Goal: Book appointment/travel/reservation

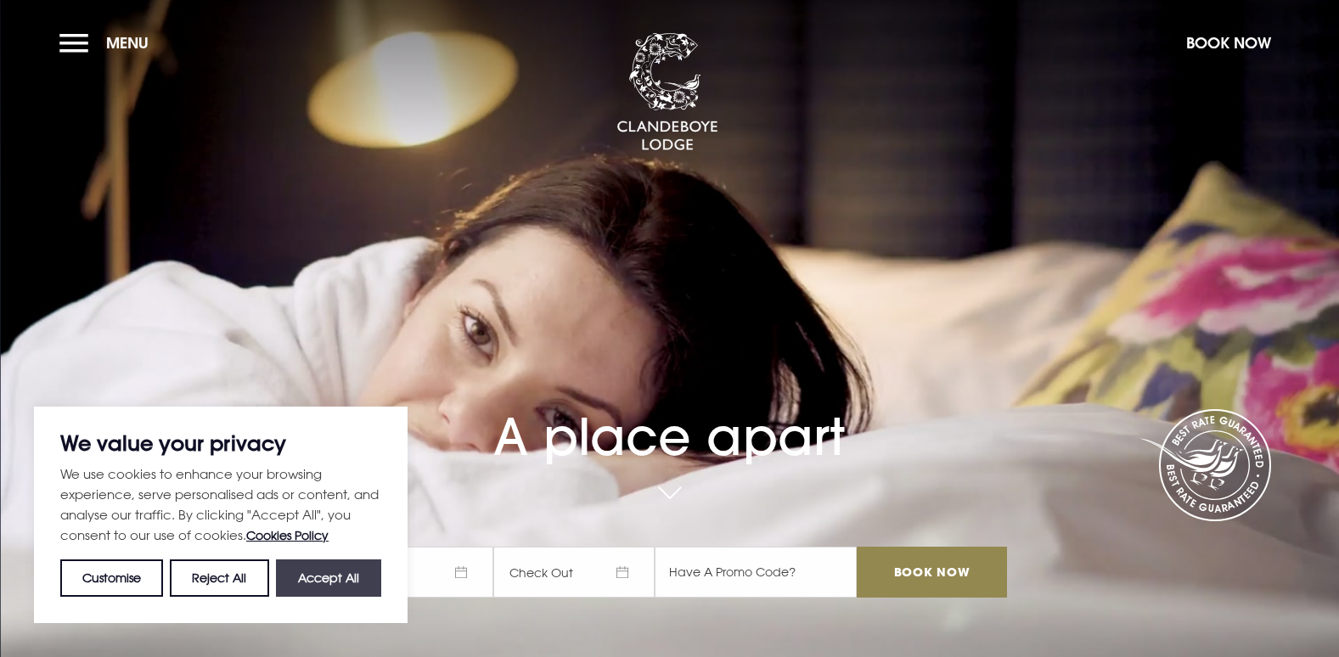
click at [347, 570] on button "Accept All" at bounding box center [328, 577] width 105 height 37
checkbox input "true"
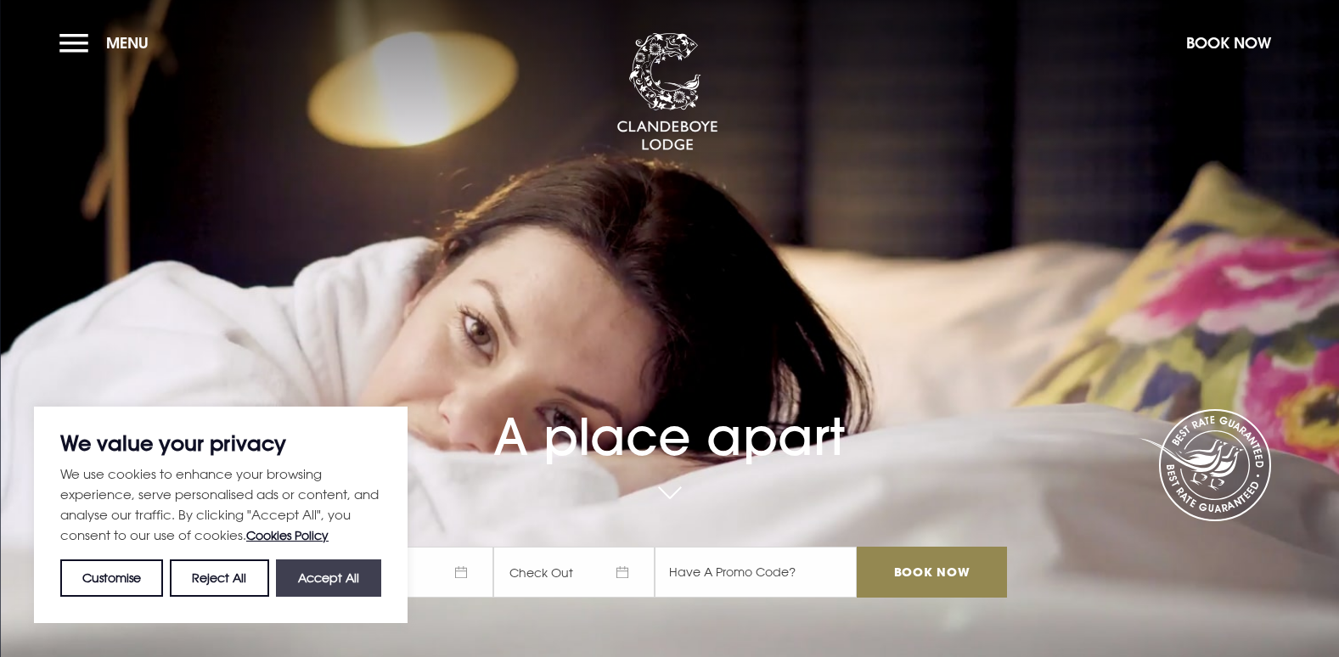
checkbox input "true"
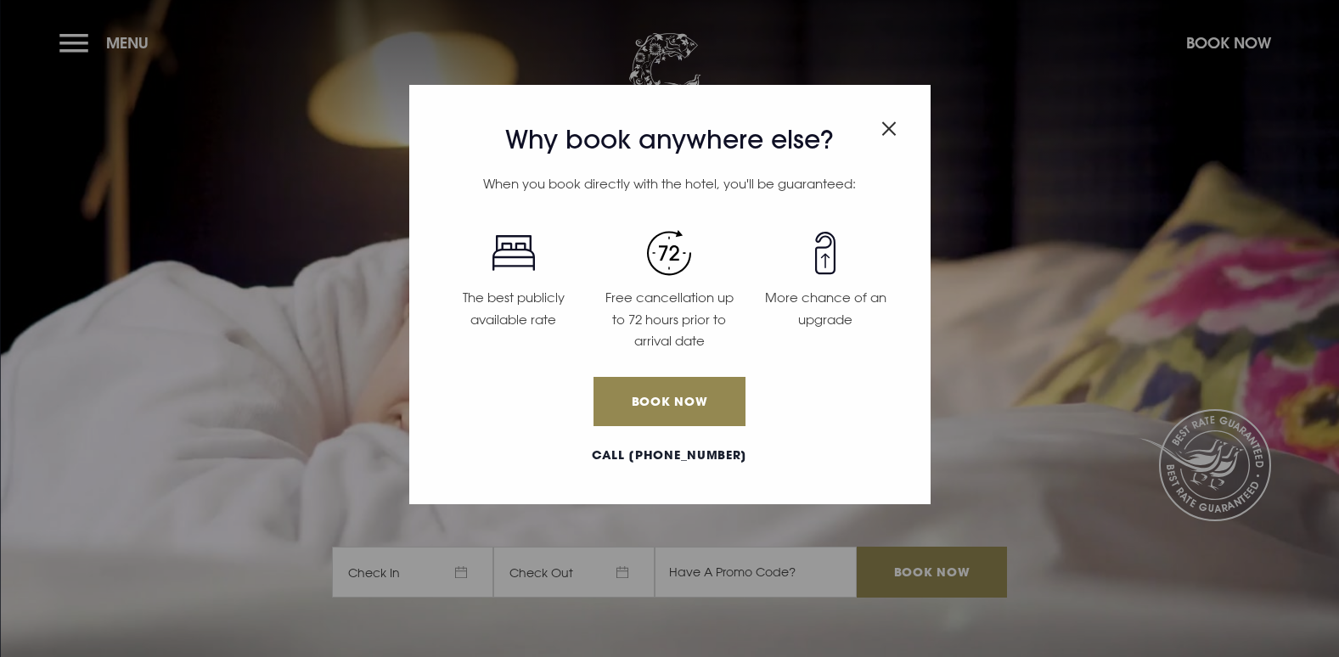
click at [891, 128] on img "Close modal" at bounding box center [888, 128] width 15 height 14
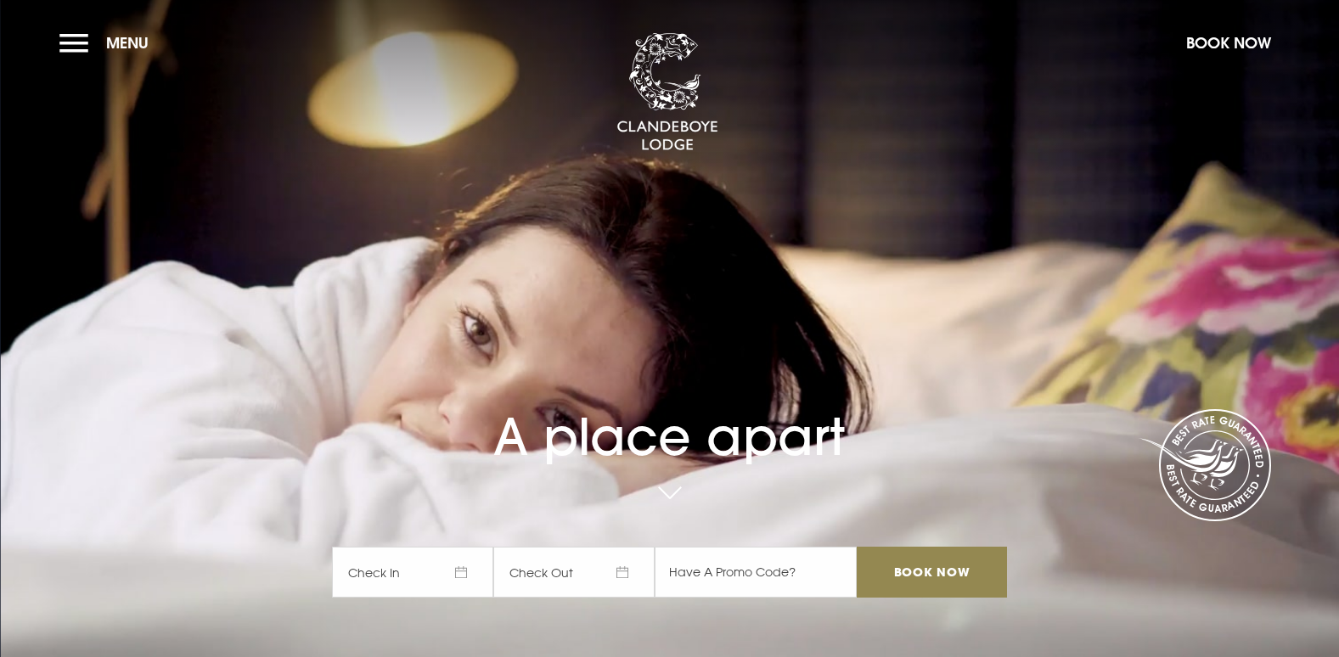
click at [1338, 56] on section "A place apart Check In Check Out Mon Tue Wed Thur Fri Sat Sun Mon Tue Wed Thur …" at bounding box center [669, 328] width 1339 height 657
click at [75, 32] on button "Menu" at bounding box center [108, 43] width 98 height 36
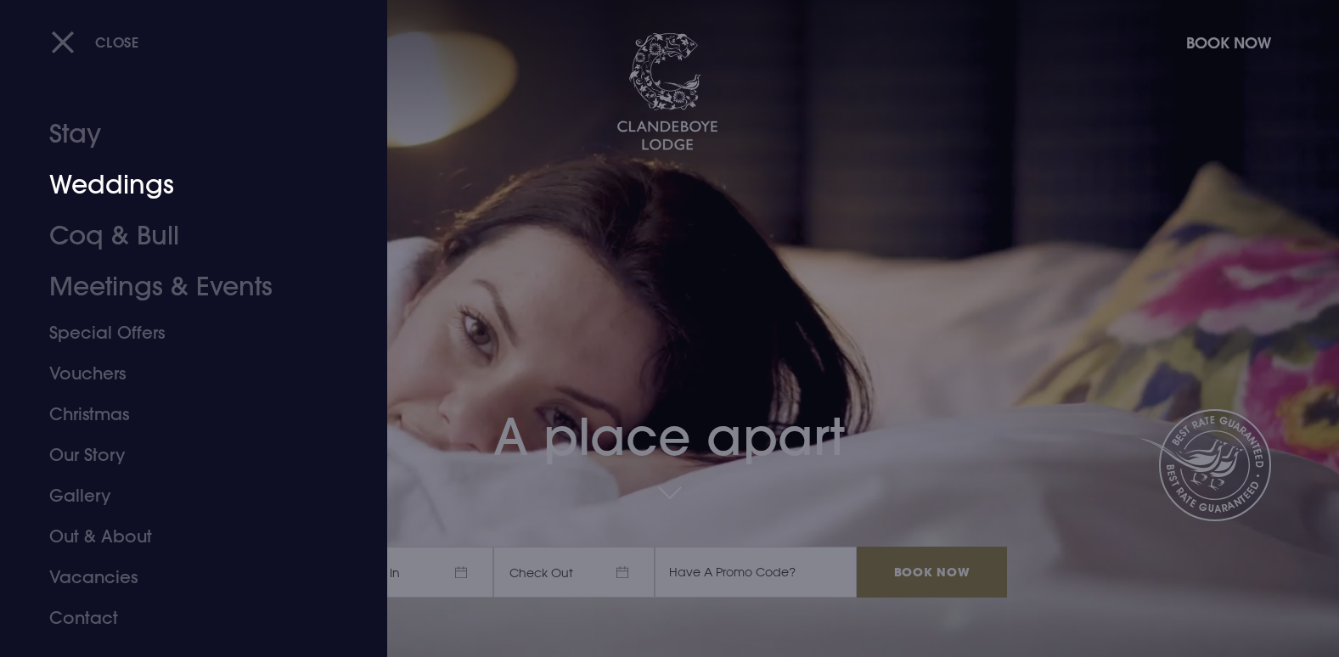
click at [156, 180] on link "Weddings" at bounding box center [183, 185] width 268 height 51
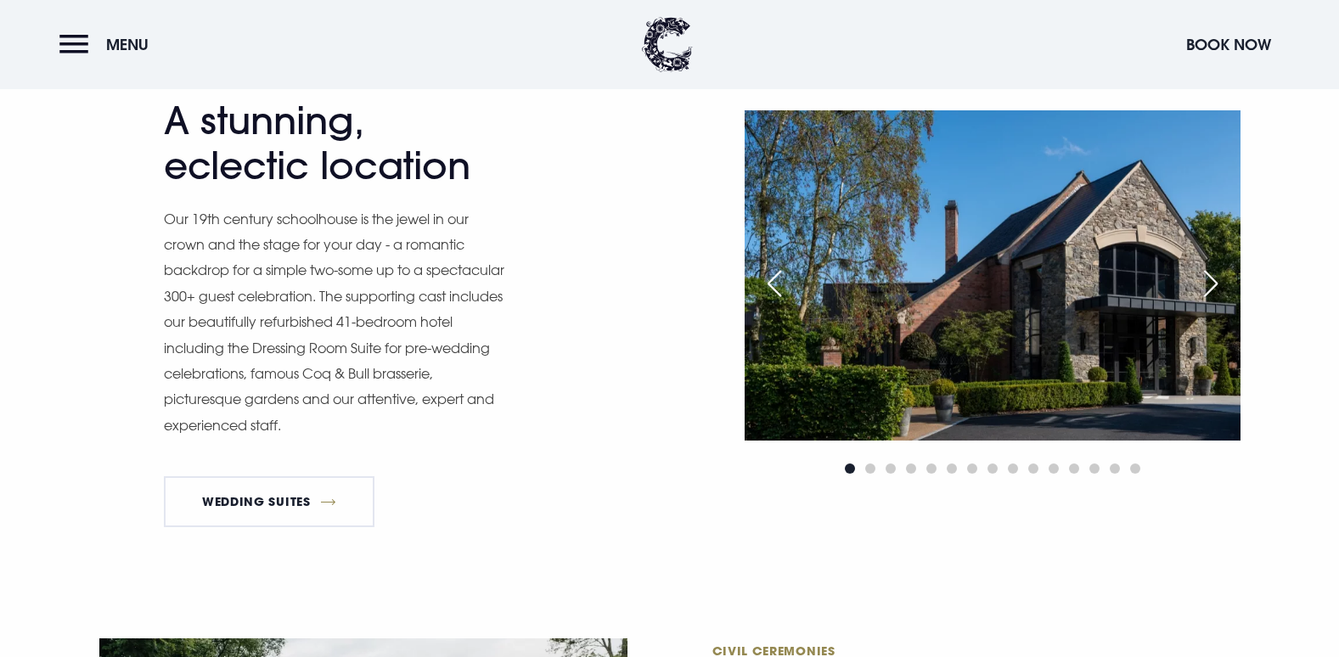
scroll to position [1449, 0]
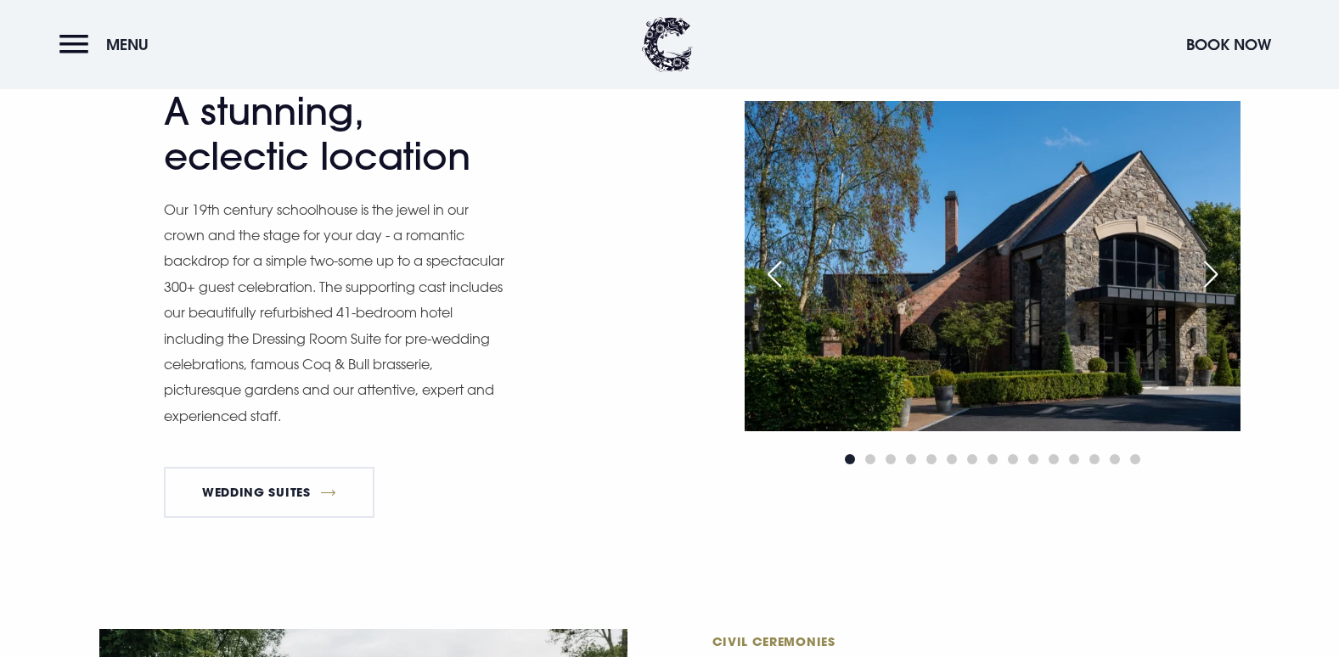
click at [1212, 273] on div "Next slide" at bounding box center [1210, 273] width 42 height 37
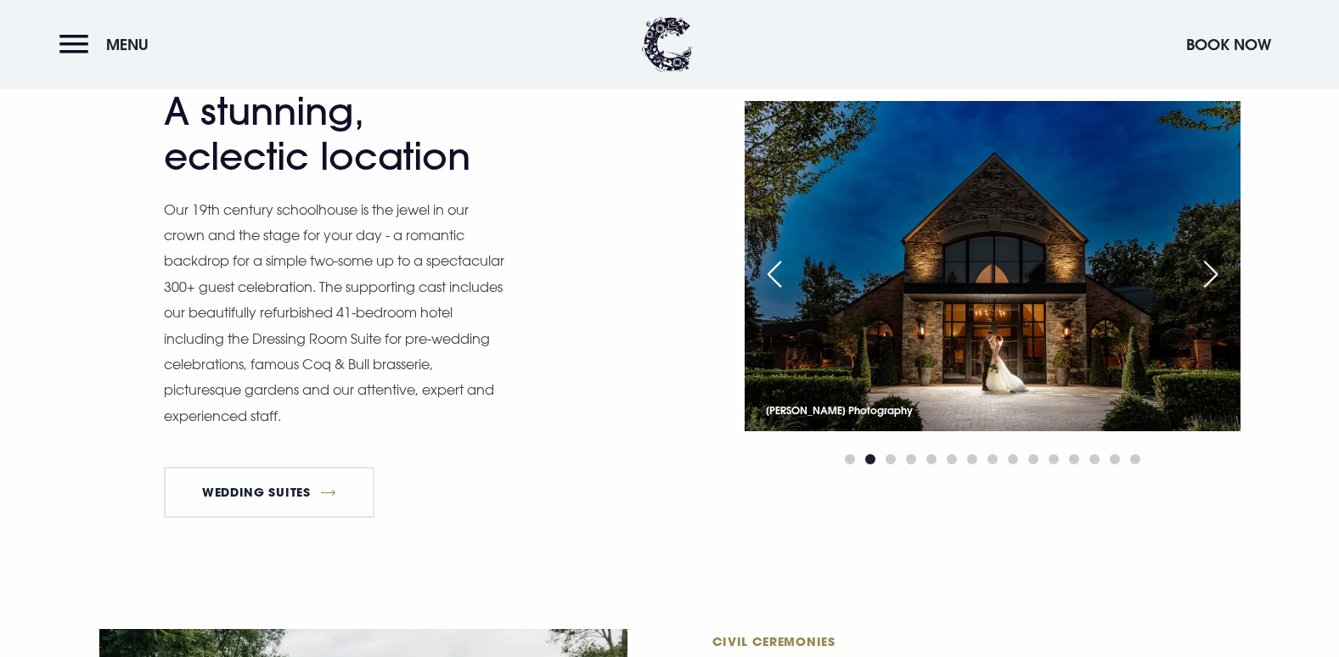
click at [1212, 273] on div "Next slide" at bounding box center [1210, 273] width 42 height 37
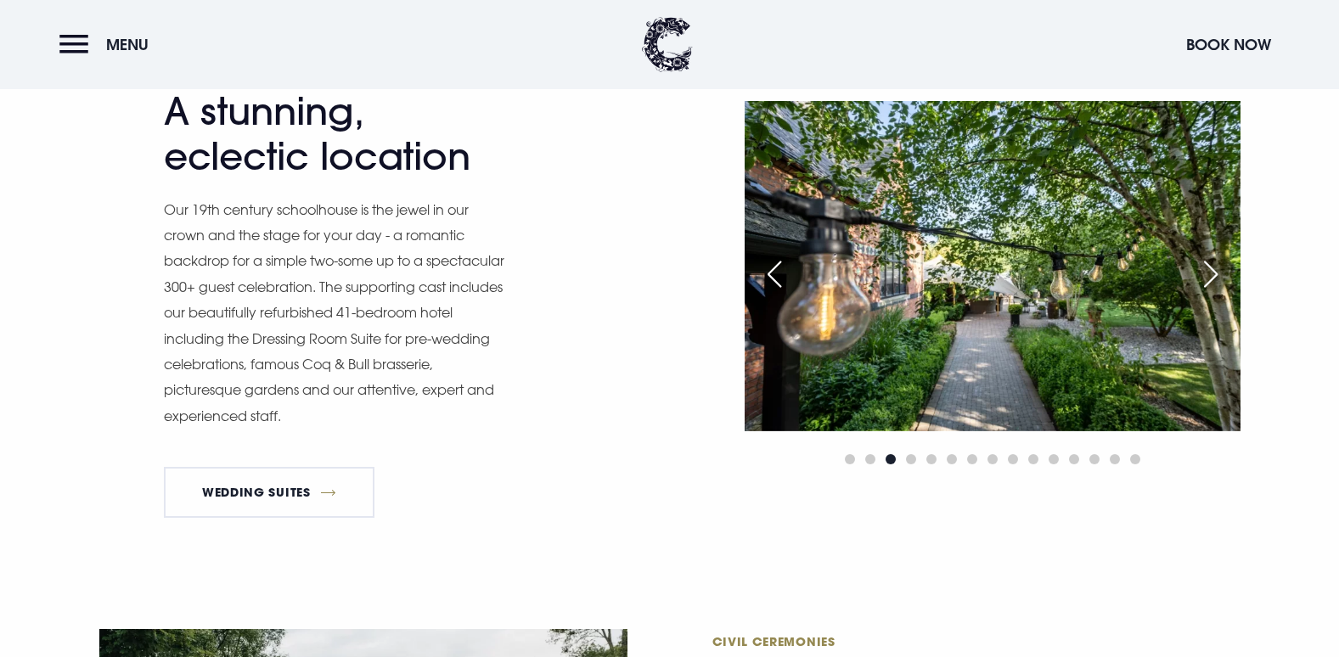
click at [1212, 273] on div "Next slide" at bounding box center [1210, 273] width 42 height 37
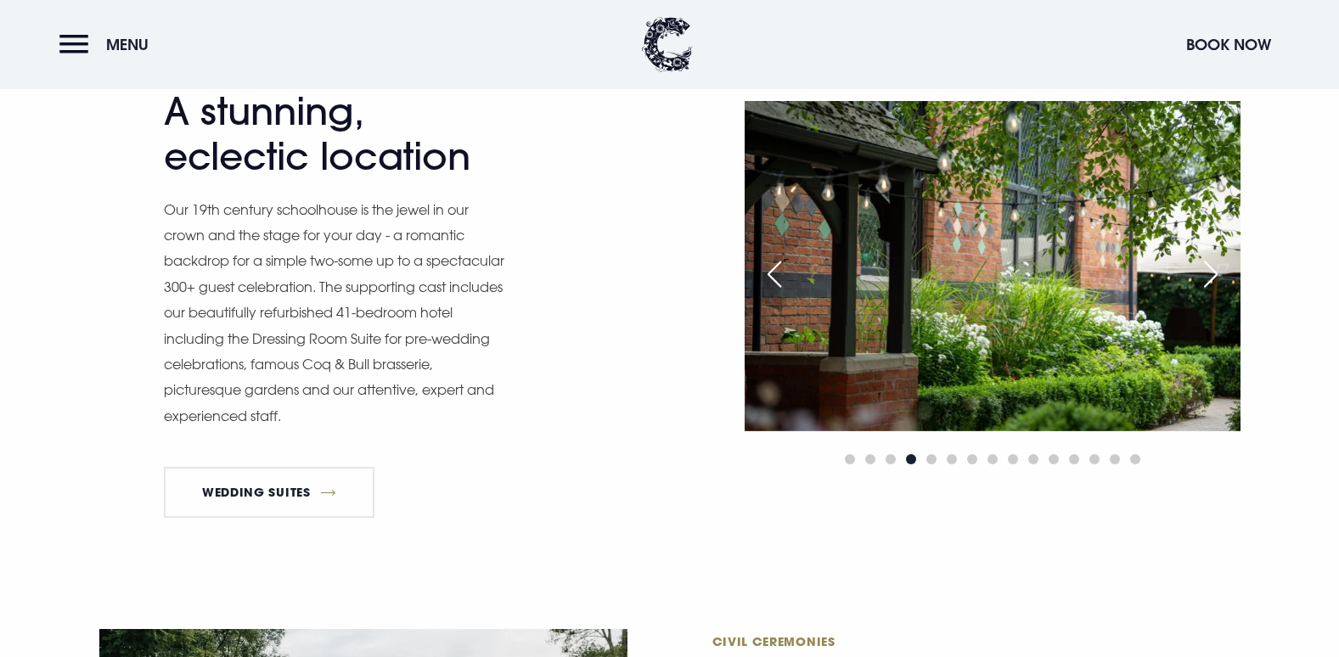
click at [1212, 273] on div "Next slide" at bounding box center [1210, 273] width 42 height 37
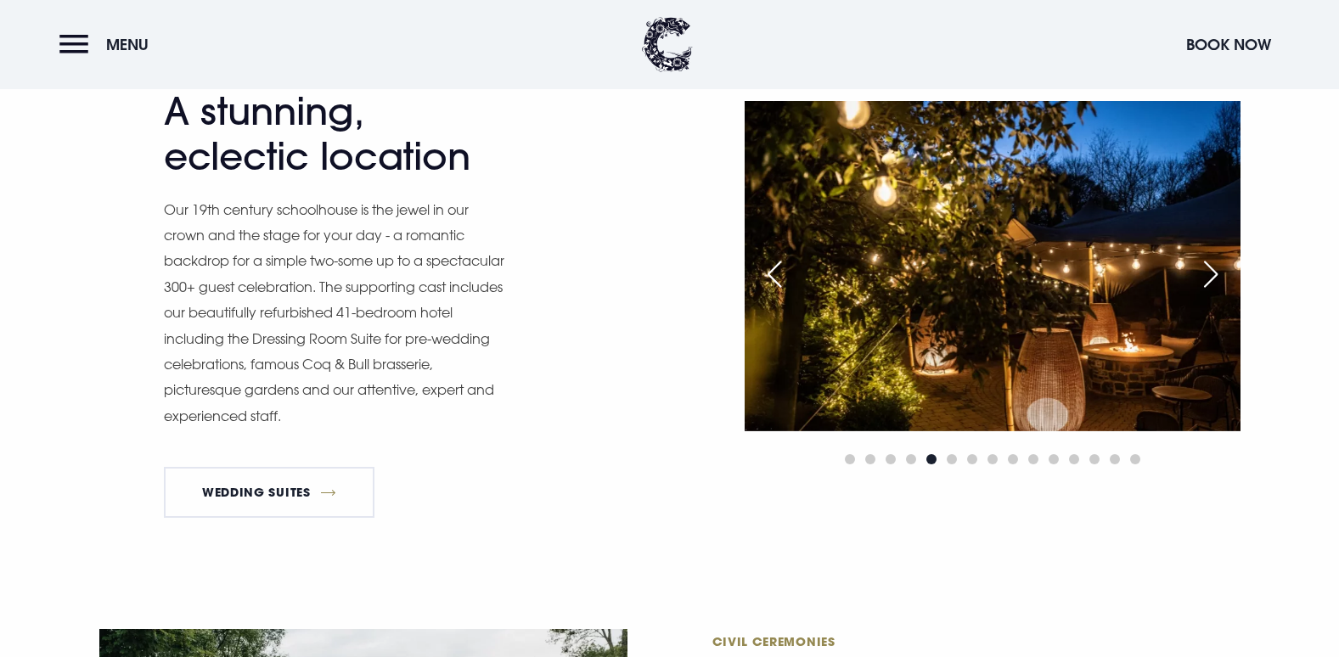
click at [1212, 273] on div "Next slide" at bounding box center [1210, 273] width 42 height 37
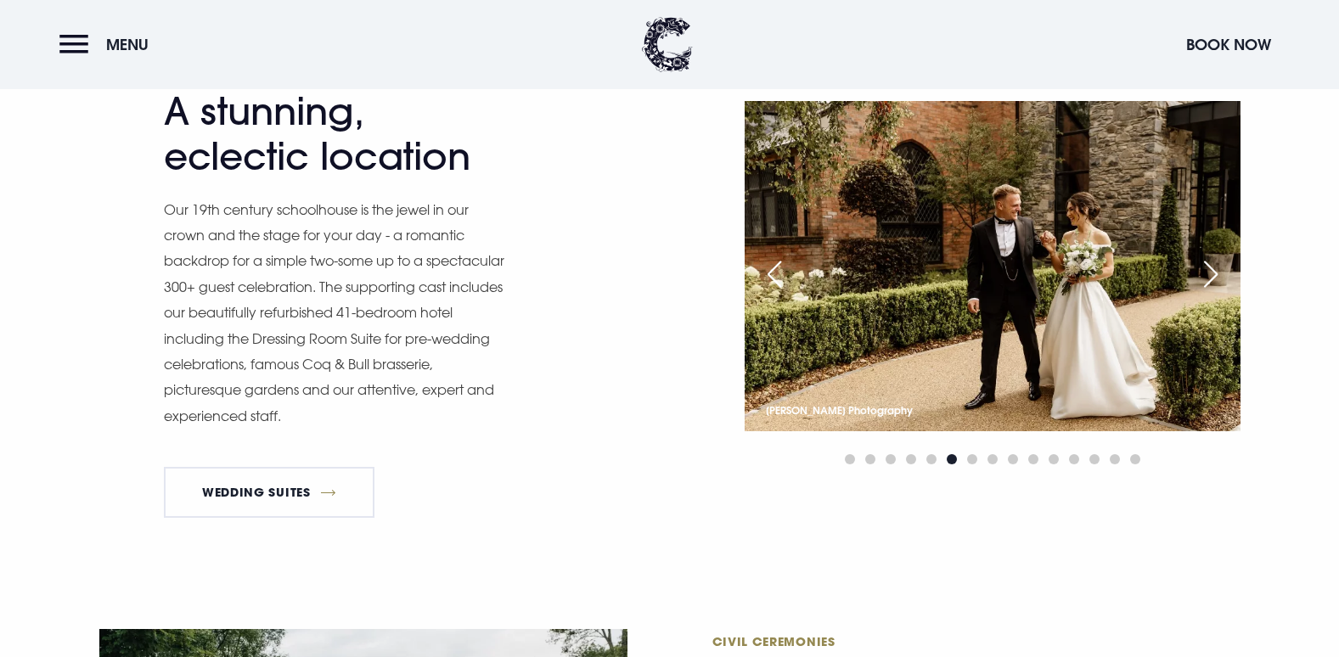
click at [1212, 273] on div "Next slide" at bounding box center [1210, 273] width 42 height 37
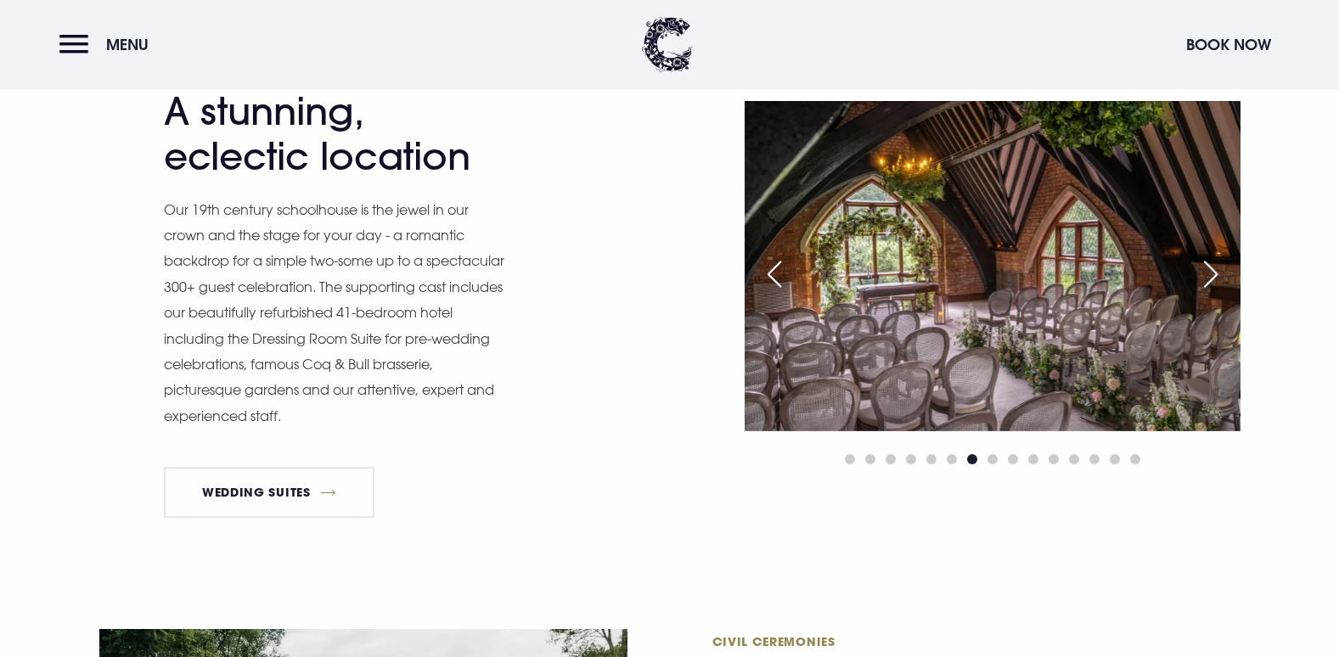
click at [1212, 273] on div "Next slide" at bounding box center [1210, 273] width 42 height 37
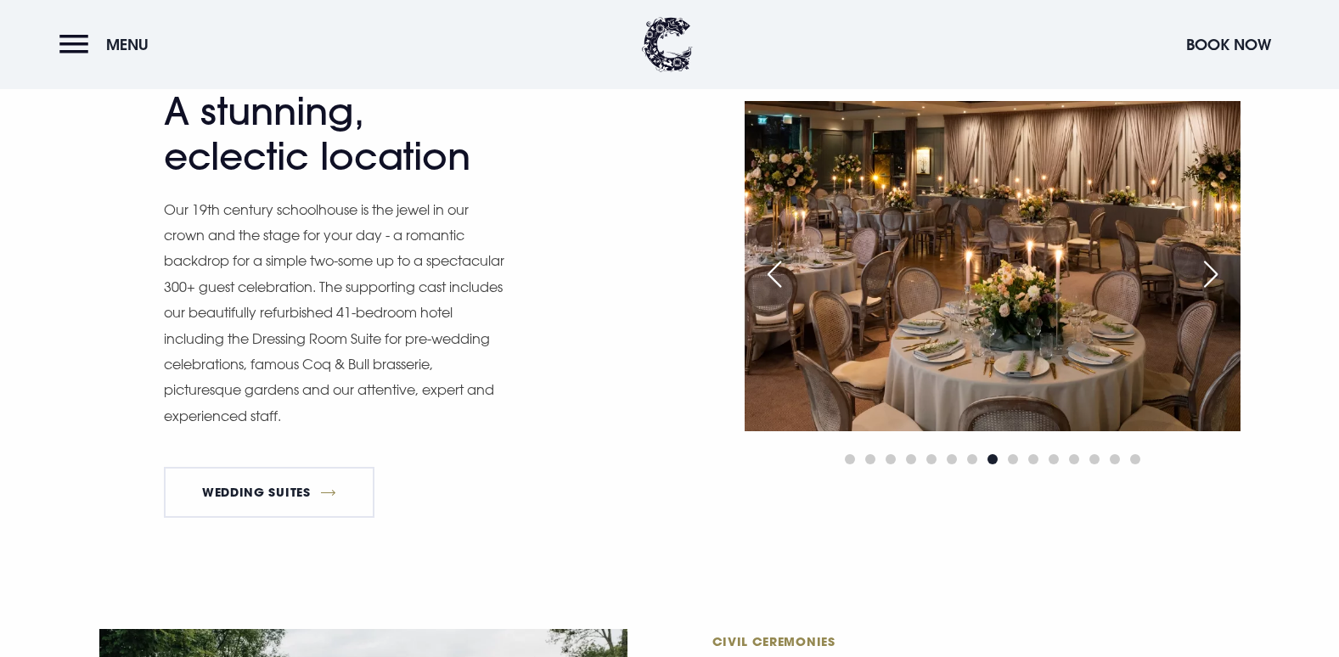
click at [1212, 273] on div "Next slide" at bounding box center [1210, 273] width 42 height 37
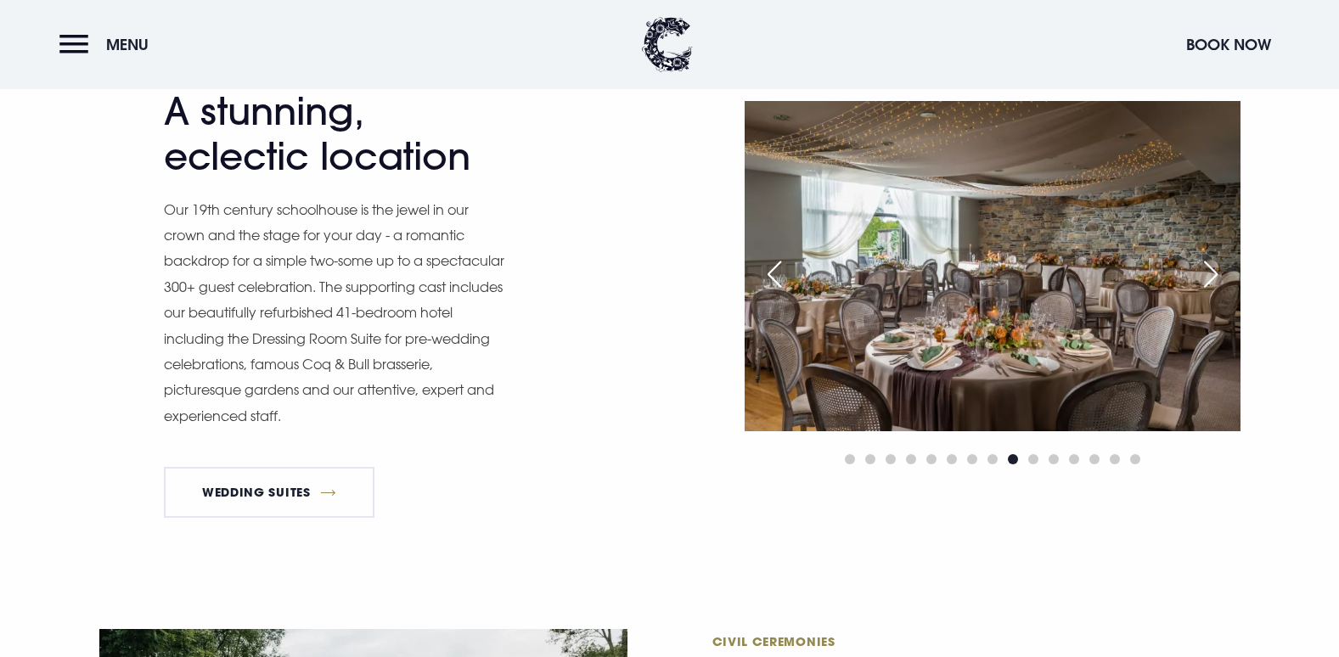
click at [1212, 273] on div "Next slide" at bounding box center [1210, 273] width 42 height 37
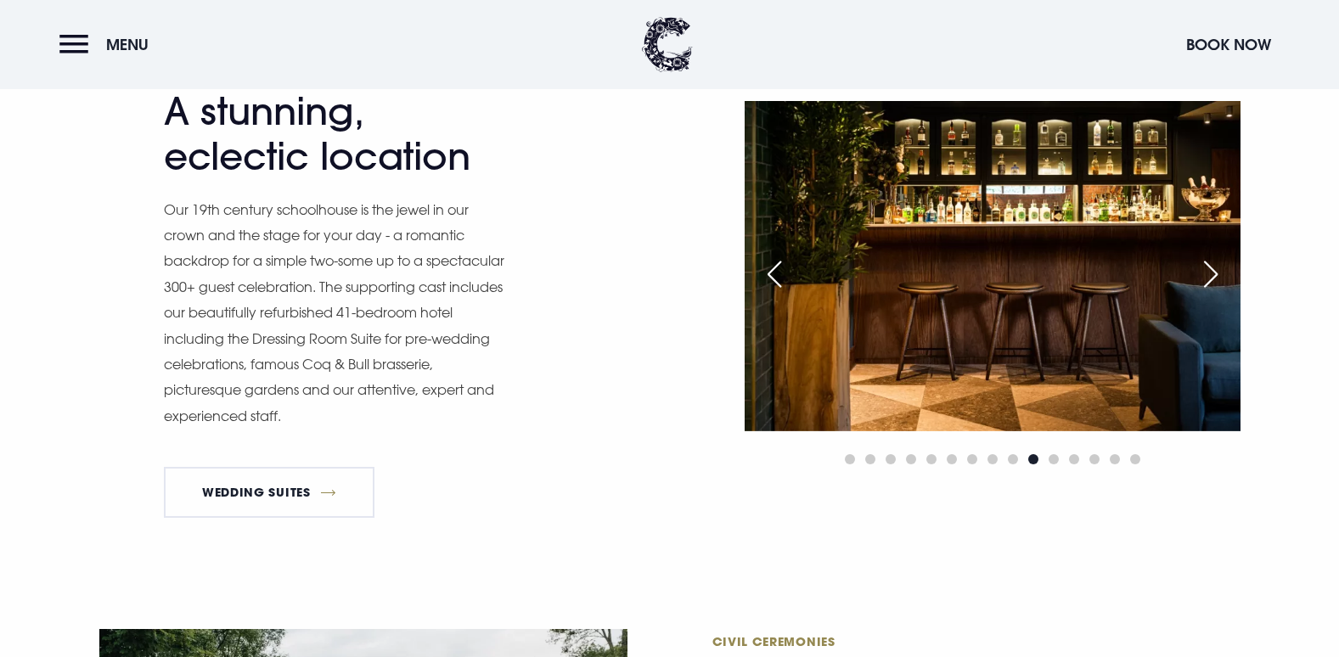
click at [1212, 273] on div "Next slide" at bounding box center [1210, 273] width 42 height 37
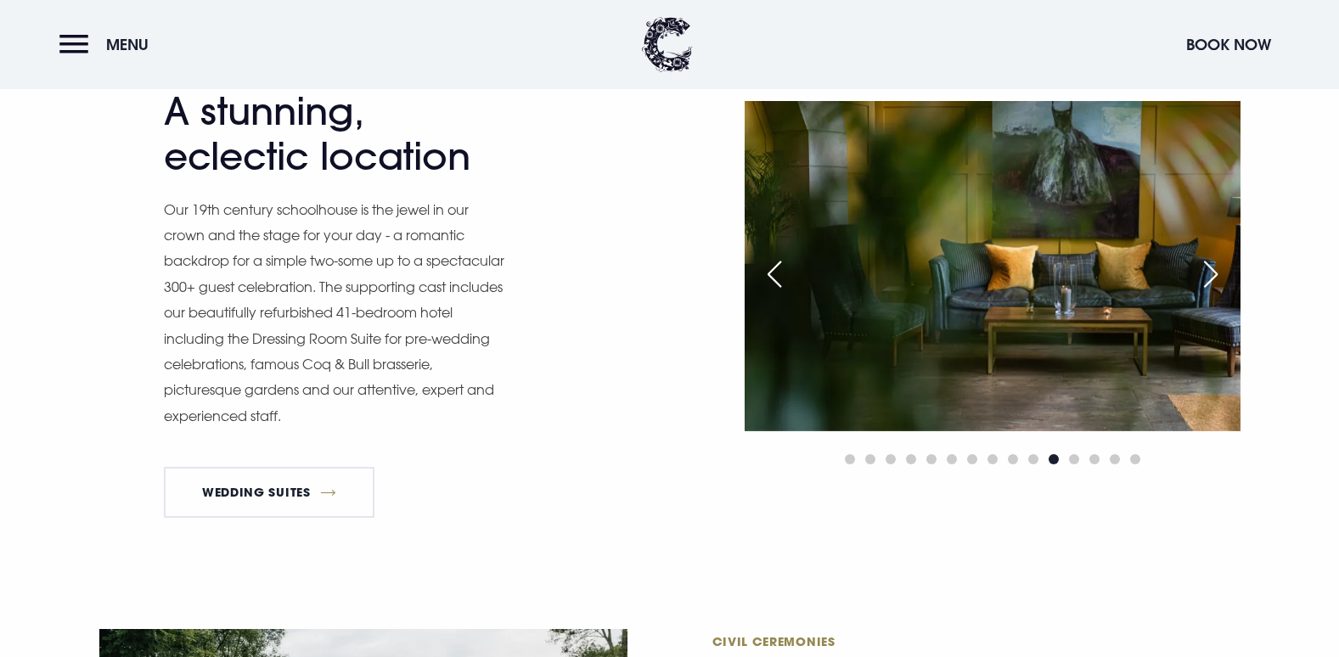
click at [1212, 273] on div "Next slide" at bounding box center [1210, 273] width 42 height 37
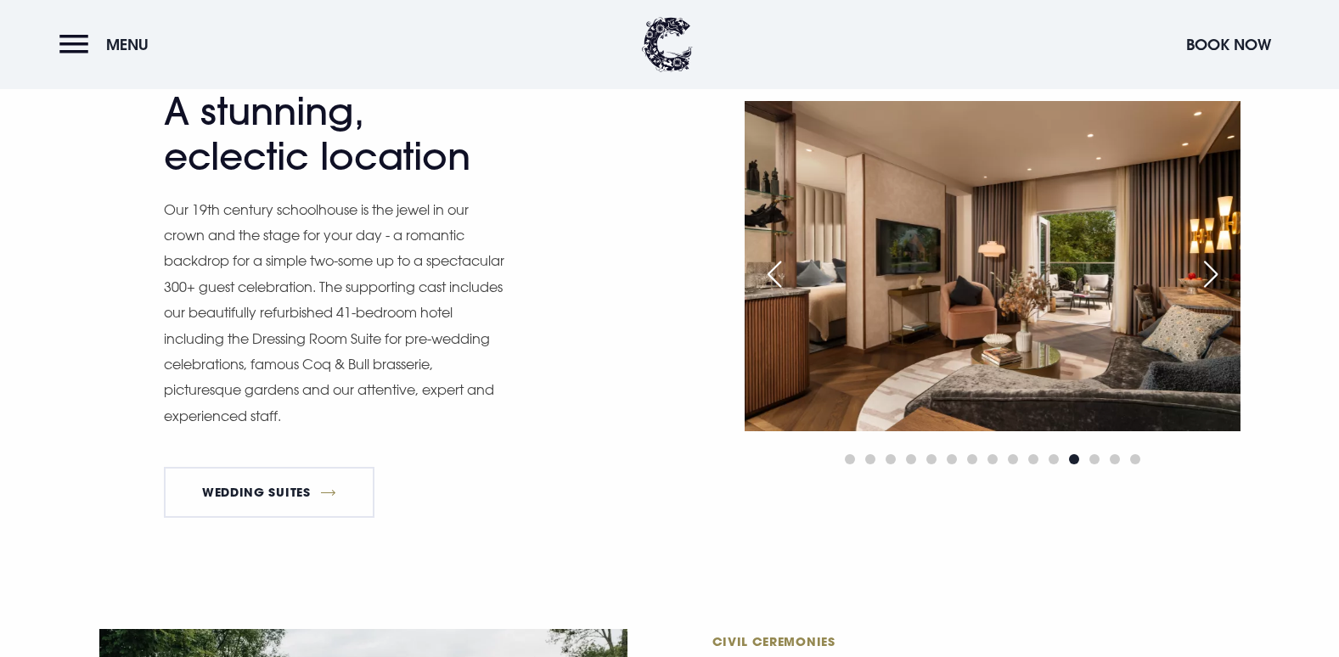
click at [1212, 273] on div "Next slide" at bounding box center [1210, 273] width 42 height 37
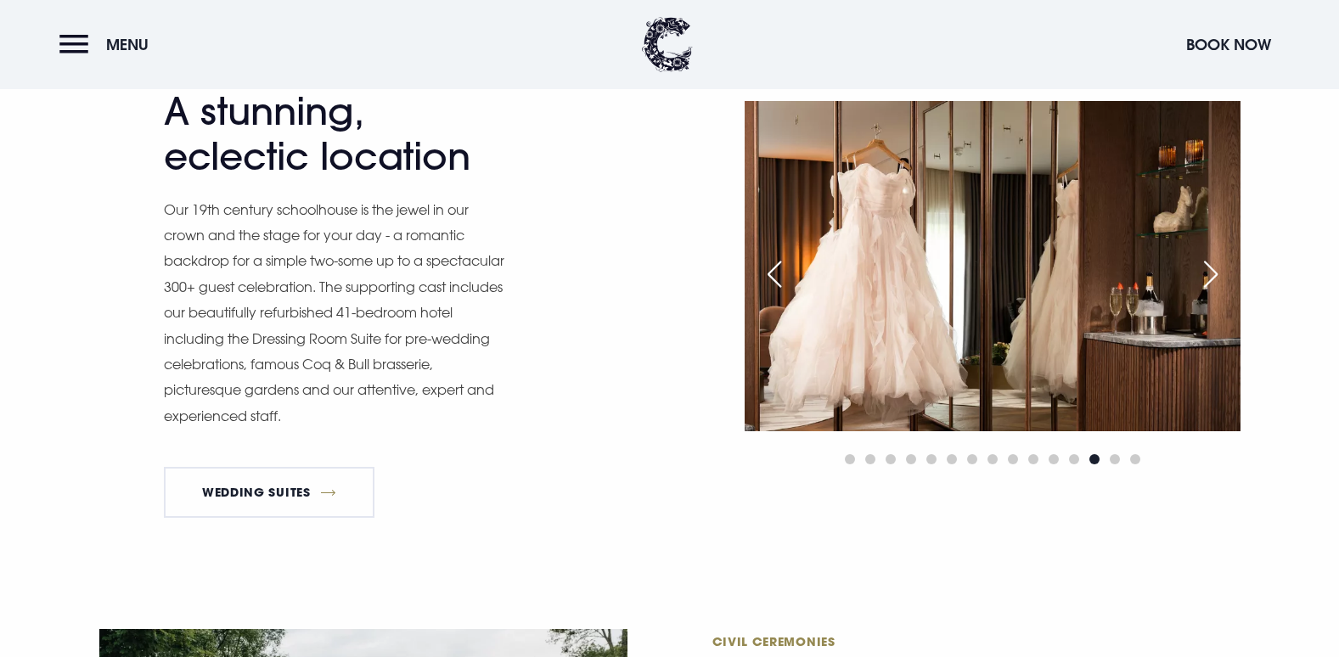
click at [1212, 273] on div "Next slide" at bounding box center [1210, 273] width 42 height 37
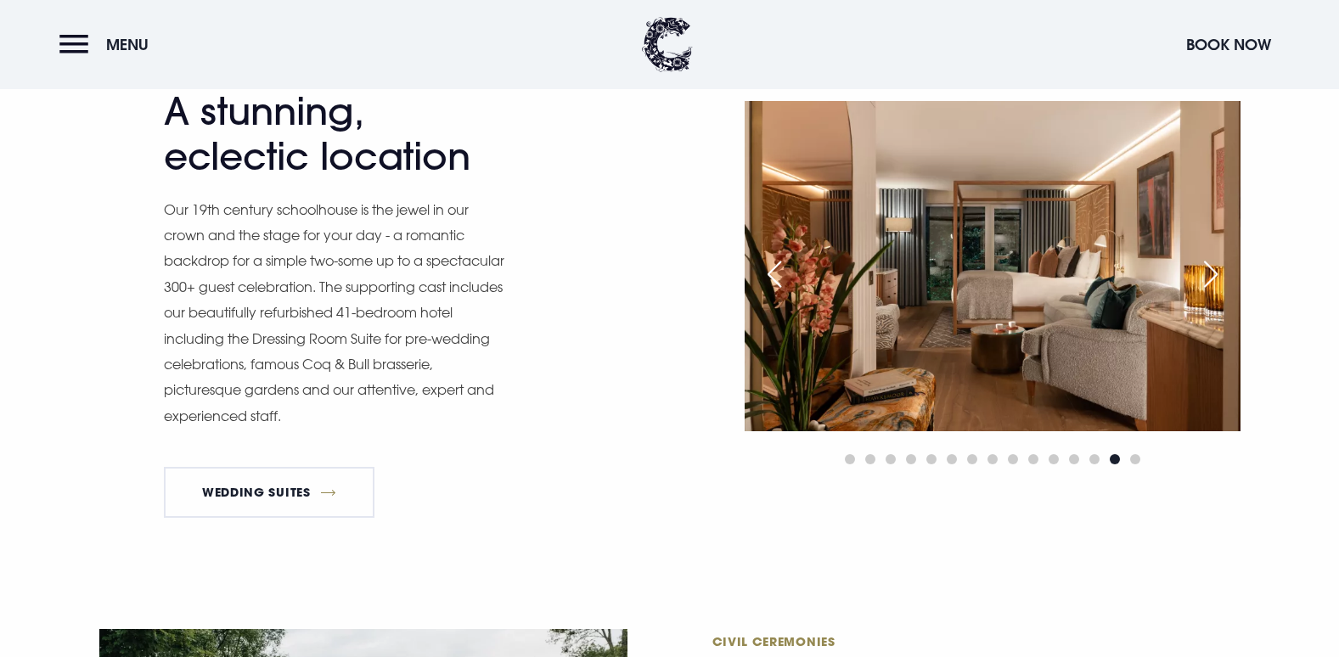
click at [1212, 273] on div "Next slide" at bounding box center [1210, 273] width 42 height 37
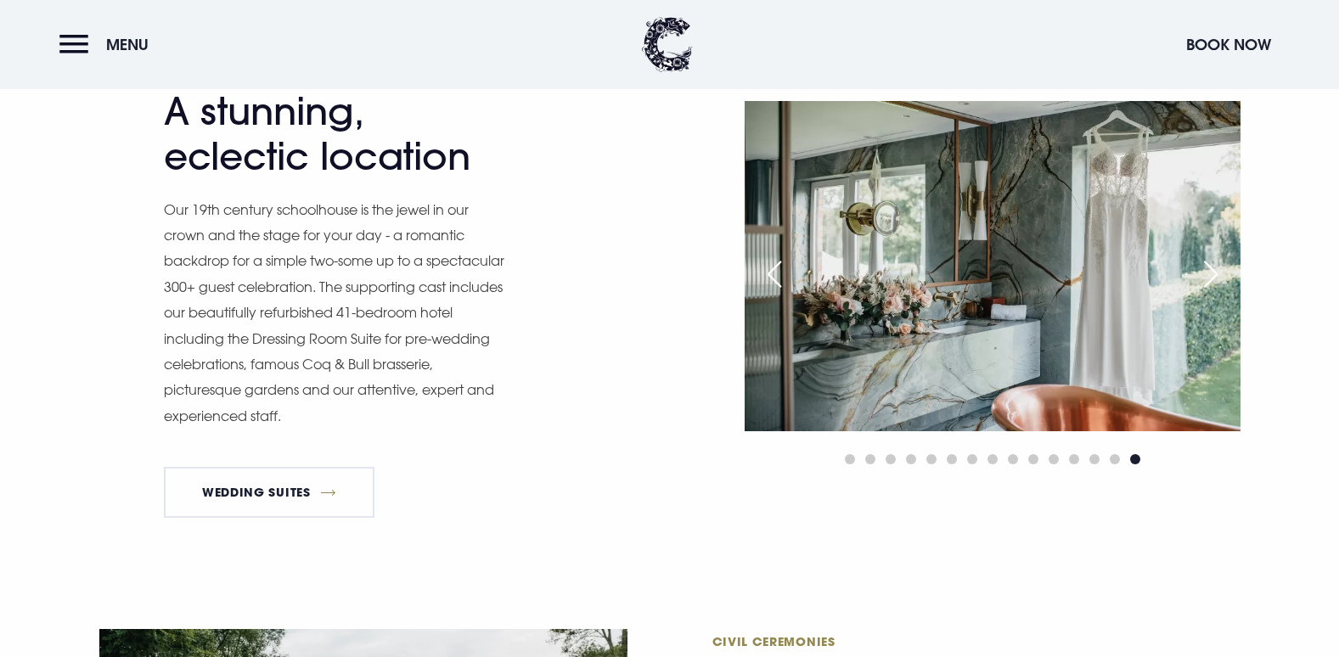
click at [1212, 273] on div "Next slide" at bounding box center [1210, 273] width 42 height 37
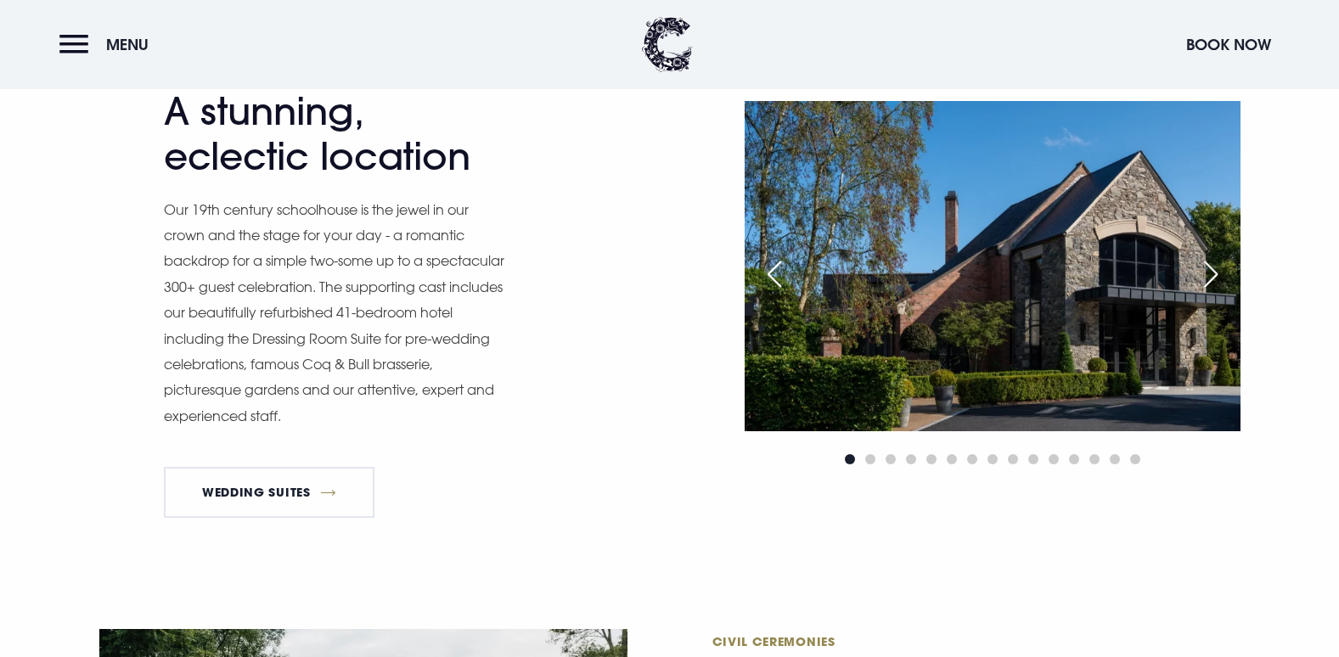
click at [1212, 273] on div "Next slide" at bounding box center [1210, 273] width 42 height 37
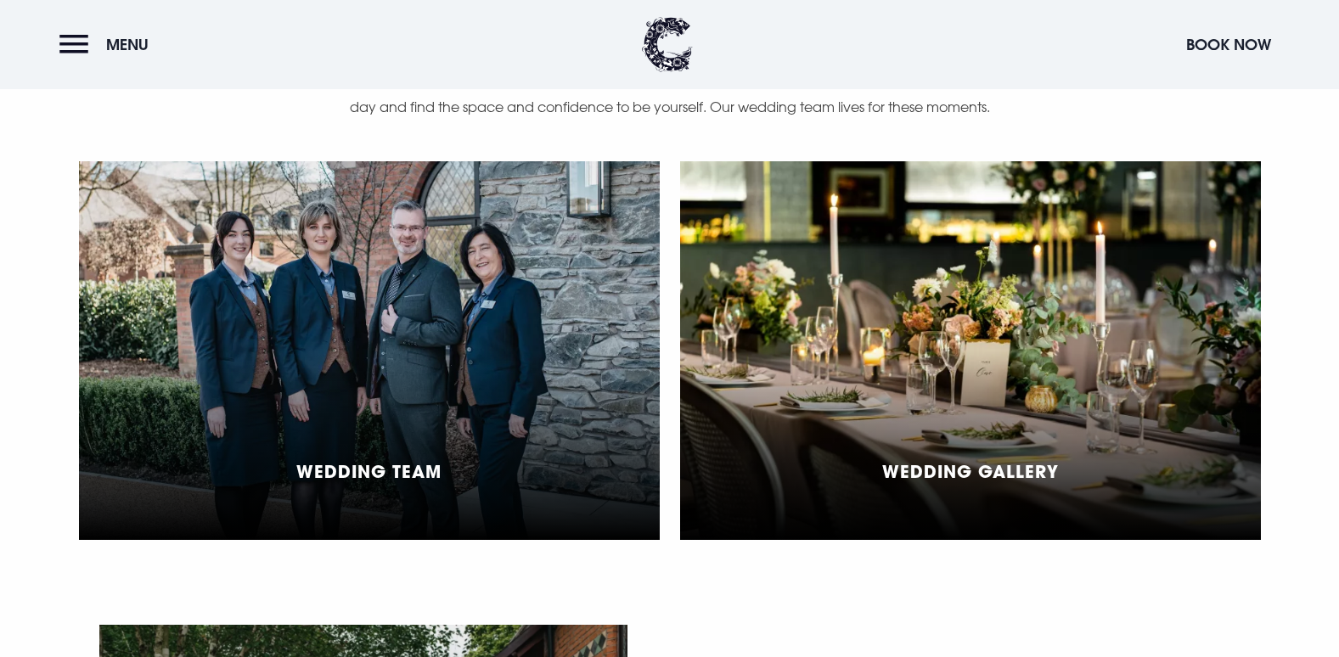
scroll to position [3939, 0]
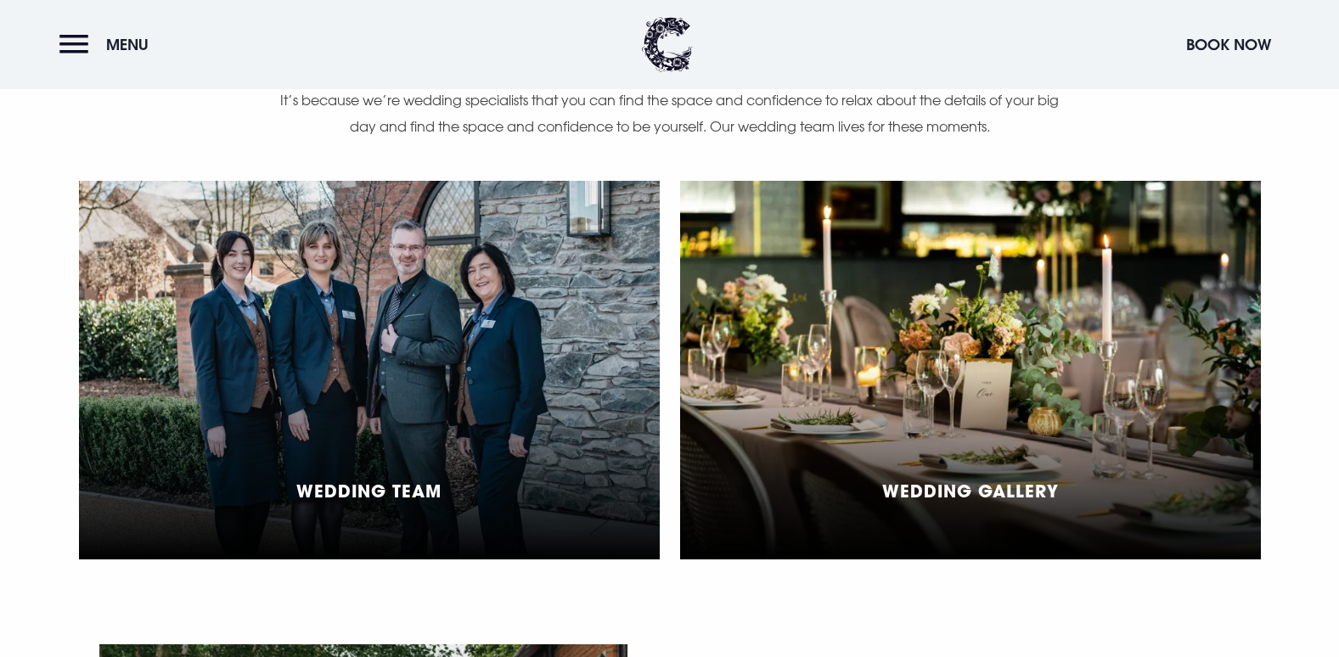
click at [1047, 463] on div "Wedding Gallery" at bounding box center [970, 370] width 581 height 379
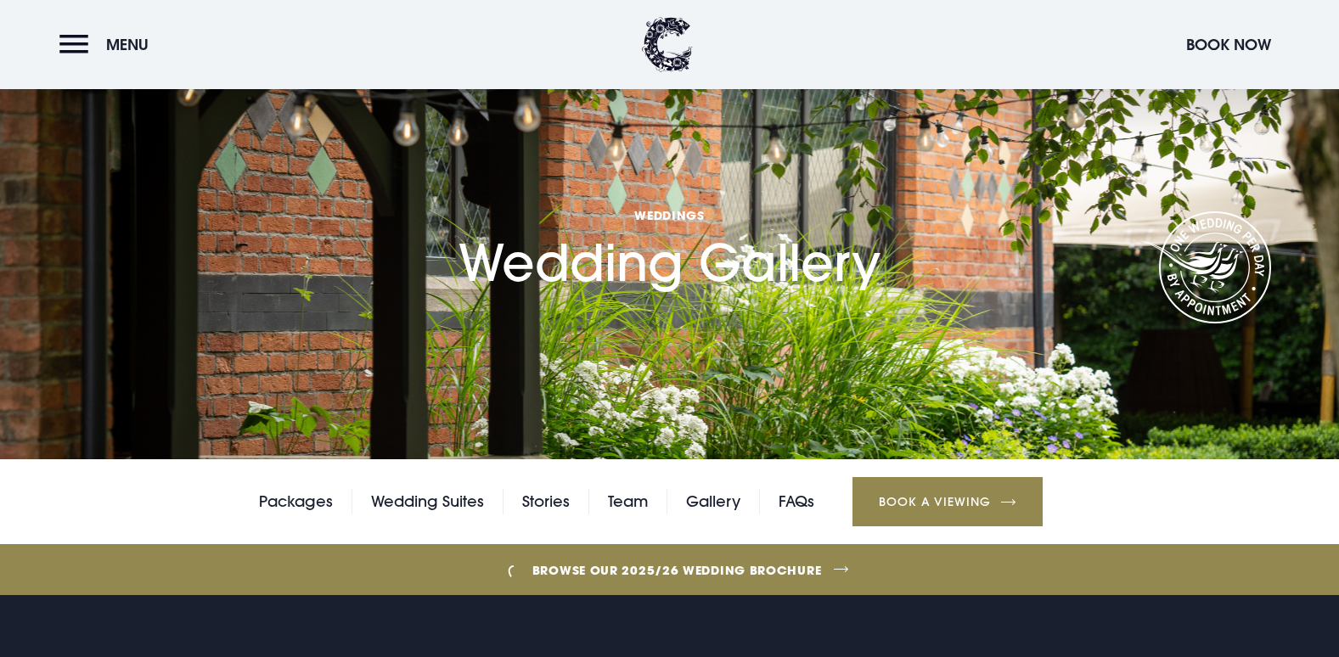
scroll to position [34, 0]
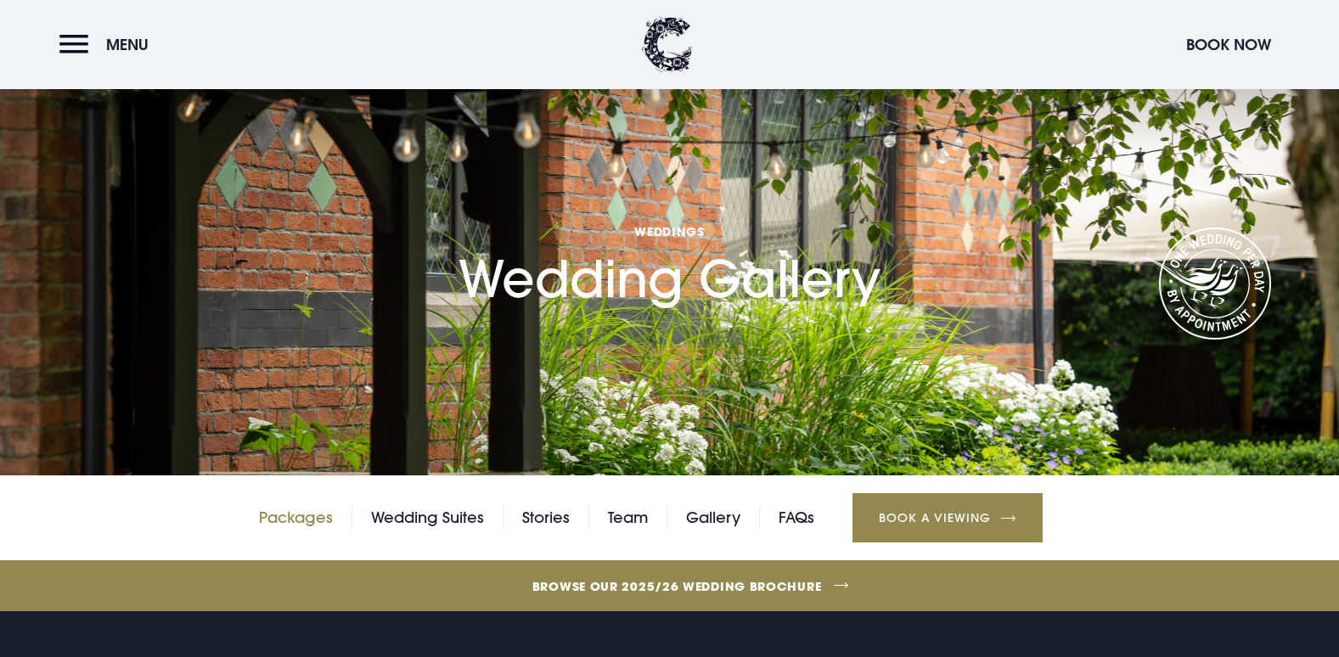
click at [315, 516] on link "Packages" at bounding box center [296, 517] width 74 height 25
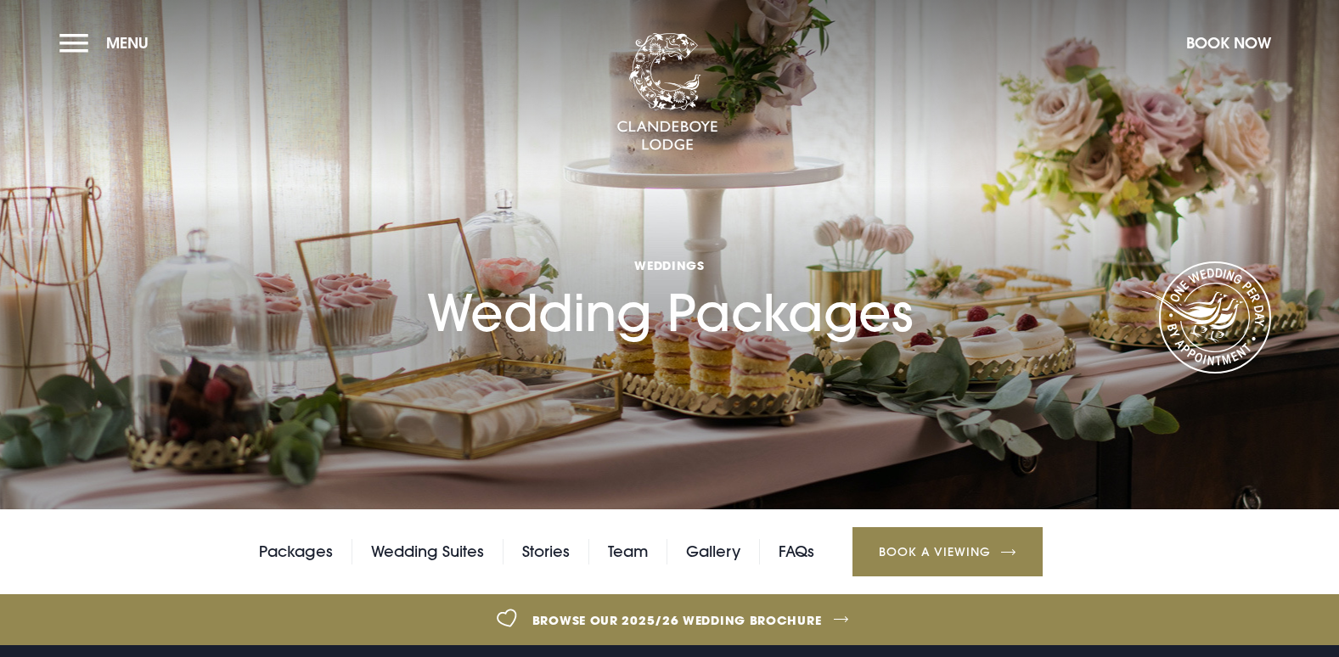
checkbox input "true"
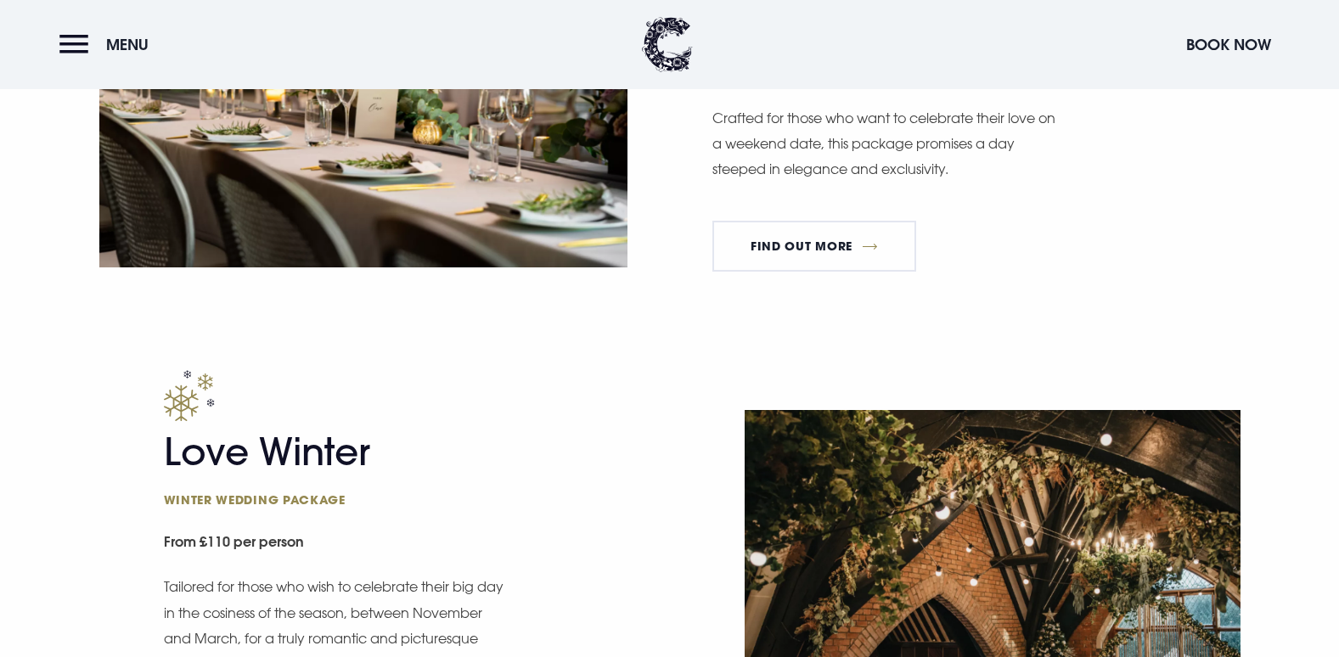
scroll to position [1902, 0]
